Goal: Task Accomplishment & Management: Use online tool/utility

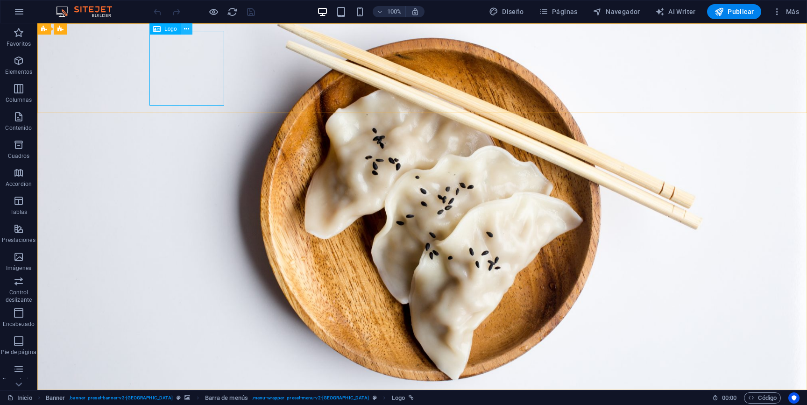
click at [185, 28] on icon at bounding box center [186, 29] width 5 height 10
click at [159, 29] on icon at bounding box center [156, 28] width 7 height 11
click at [187, 29] on icon at bounding box center [186, 29] width 5 height 10
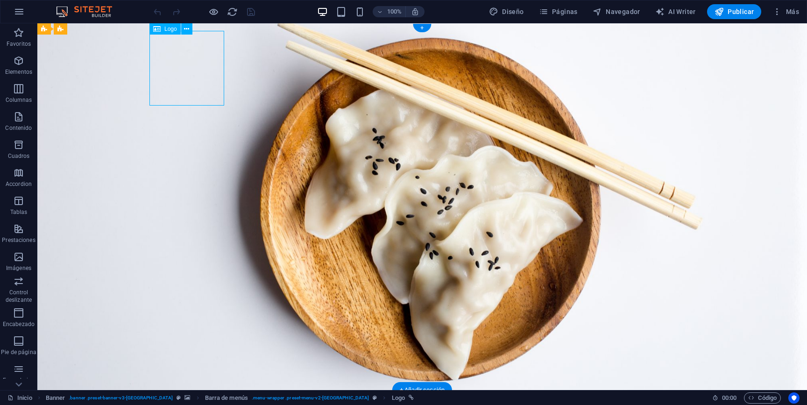
select select "px"
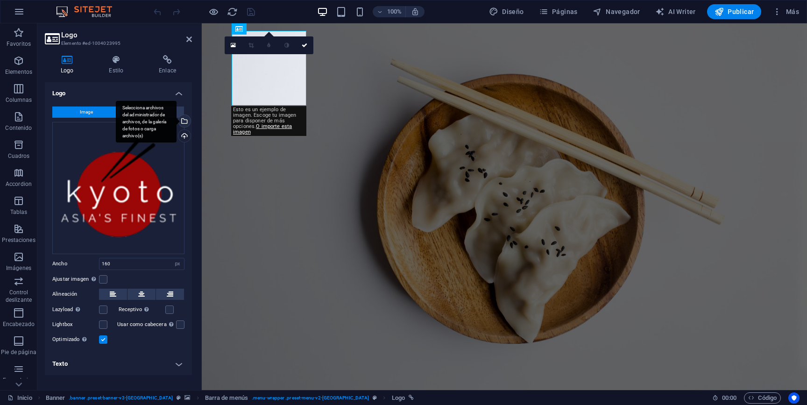
click at [177, 121] on div "Selecciona archivos del administrador de archivos, de la galería de fotos o car…" at bounding box center [146, 122] width 61 height 42
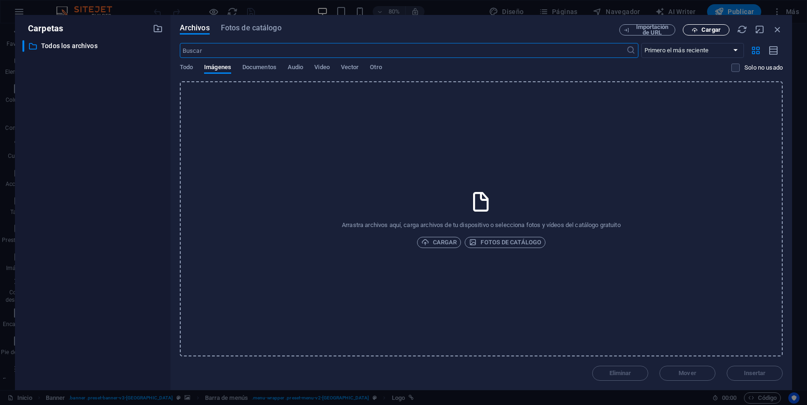
click at [708, 28] on span "Cargar" at bounding box center [710, 30] width 19 height 6
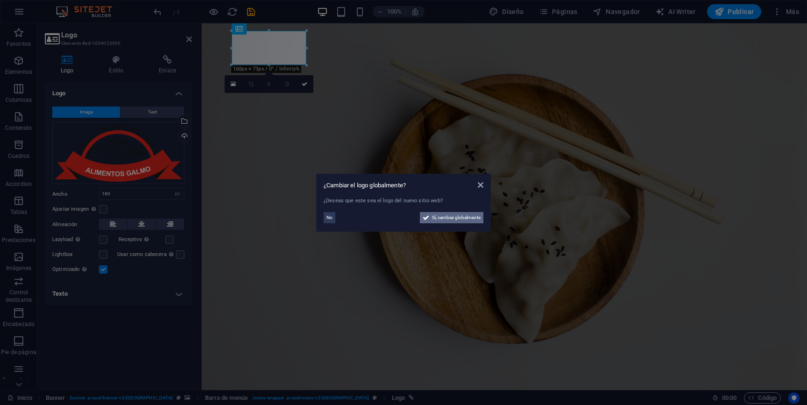
click at [439, 219] on span "Sí, cambiar globalmente" at bounding box center [456, 217] width 49 height 11
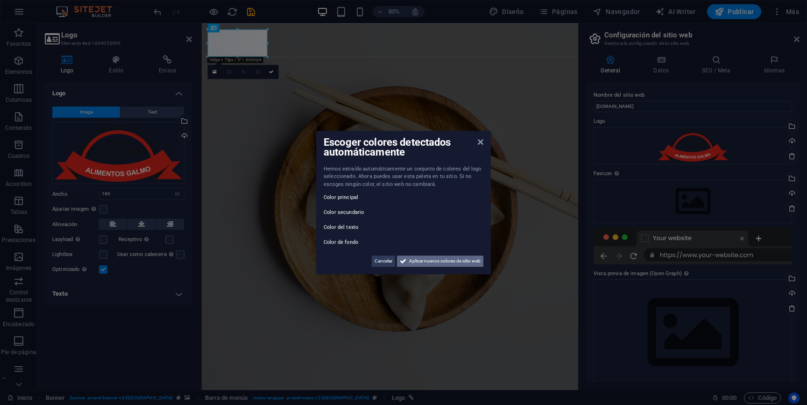
click at [417, 261] on span "Aplicar nuevos colores de sitio web" at bounding box center [444, 260] width 71 height 11
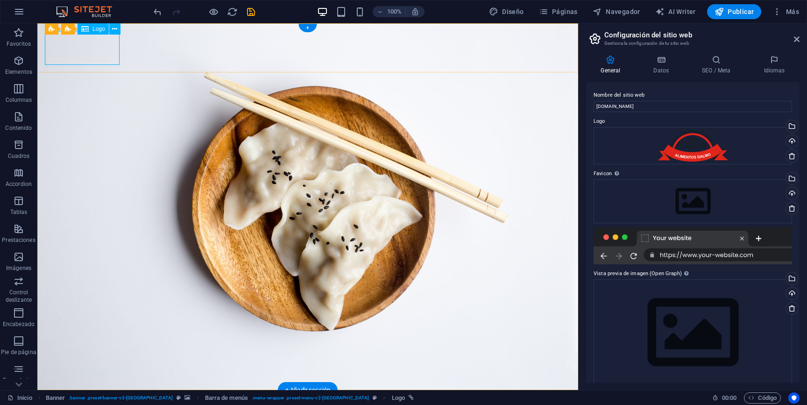
select select "px"
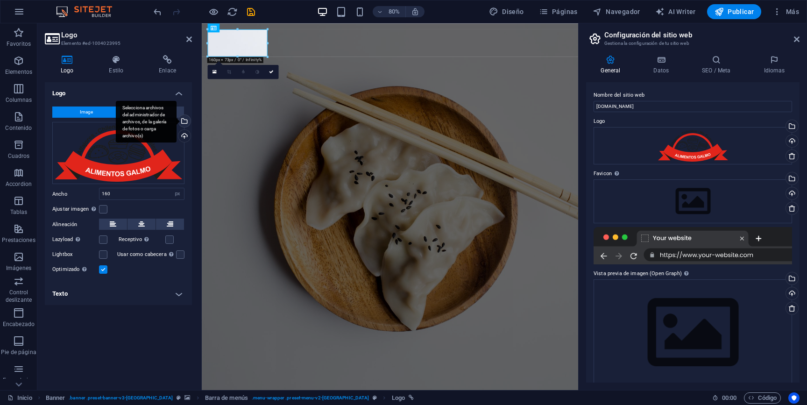
click at [184, 120] on div "Selecciona archivos del administrador de archivos, de la galería de fotos o car…" at bounding box center [184, 122] width 14 height 14
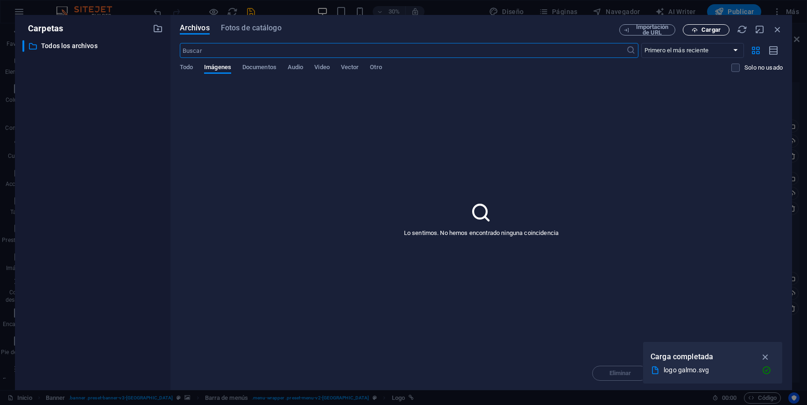
click at [713, 29] on span "Cargar" at bounding box center [710, 30] width 19 height 6
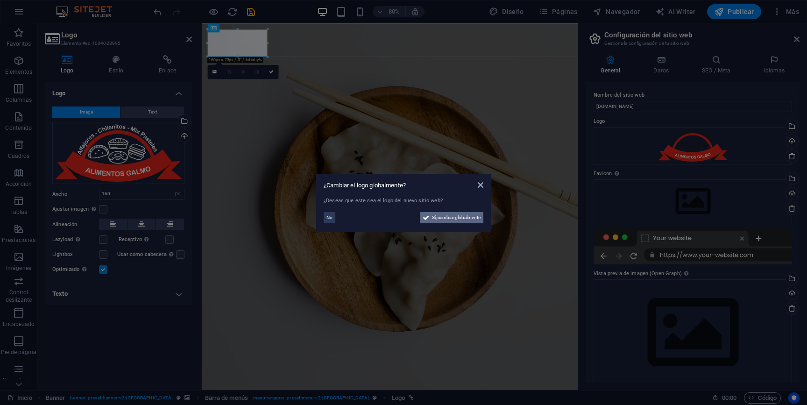
click at [435, 218] on span "Sí, cambiar globalmente" at bounding box center [456, 217] width 49 height 11
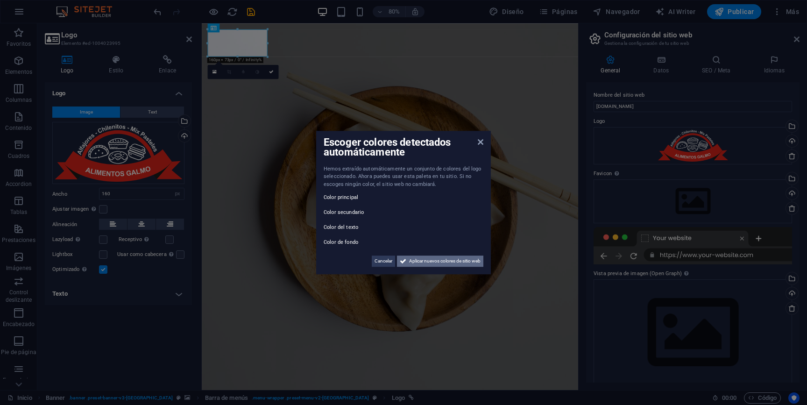
click at [430, 261] on span "Aplicar nuevos colores de sitio web" at bounding box center [444, 260] width 71 height 11
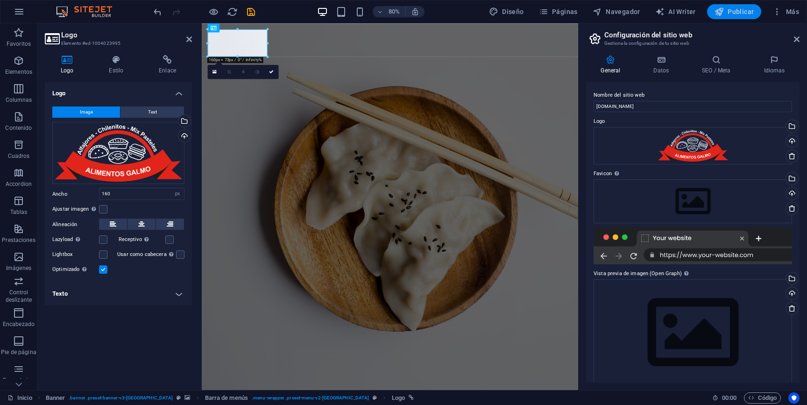
click at [739, 11] on span "Publicar" at bounding box center [734, 11] width 40 height 9
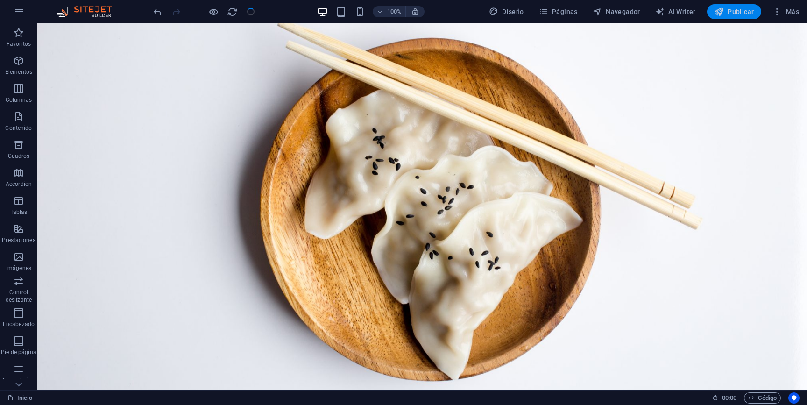
click at [733, 15] on span "Publicar" at bounding box center [734, 11] width 40 height 9
click at [737, 11] on span "Publicar" at bounding box center [734, 11] width 40 height 9
